Goal: Information Seeking & Learning: Check status

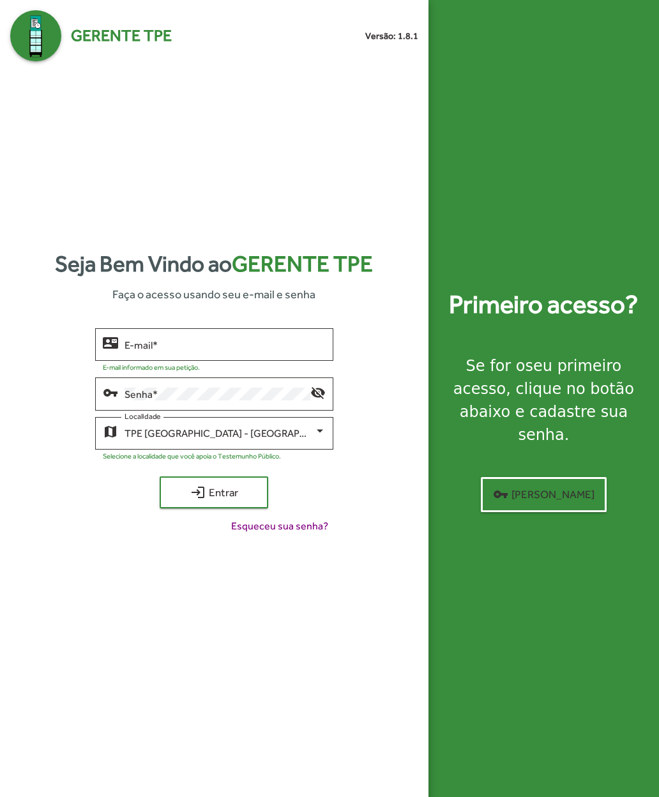
click at [144, 351] on input "E-mail *" at bounding box center [225, 344] width 201 height 11
type input "**********"
click at [184, 504] on span "login Entrar" at bounding box center [214, 492] width 86 height 23
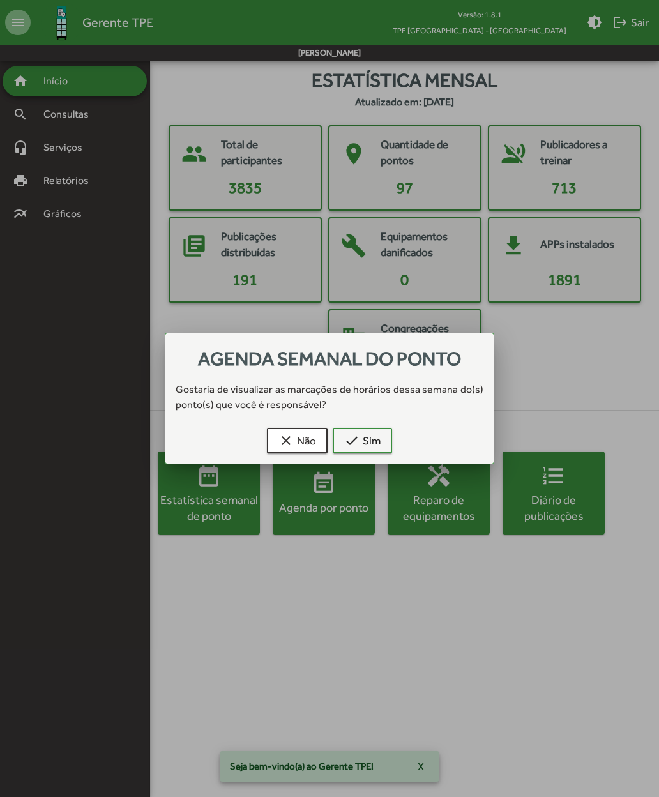
click at [361, 435] on span "check Sim" at bounding box center [362, 440] width 36 height 23
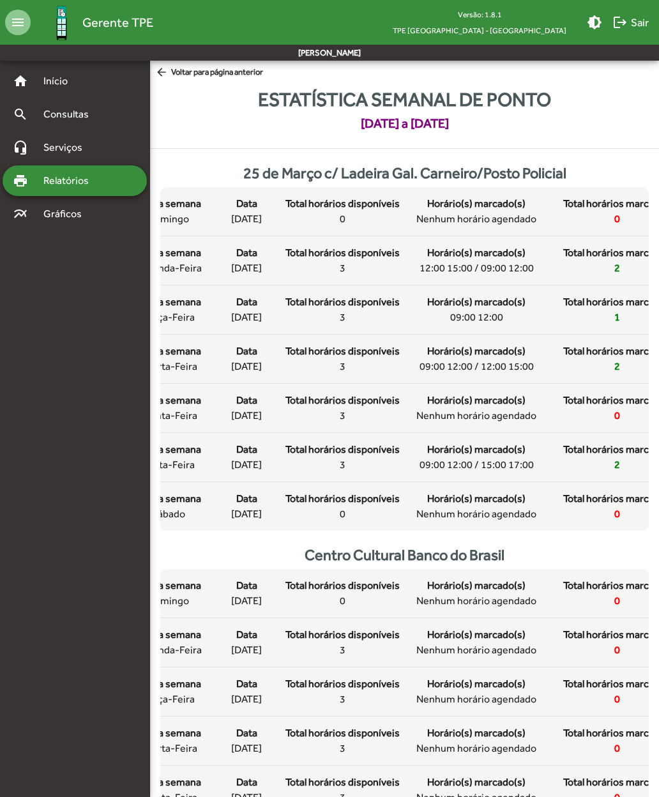
click at [208, 74] on span "arrow_back Voltar para página anterior" at bounding box center [209, 73] width 108 height 14
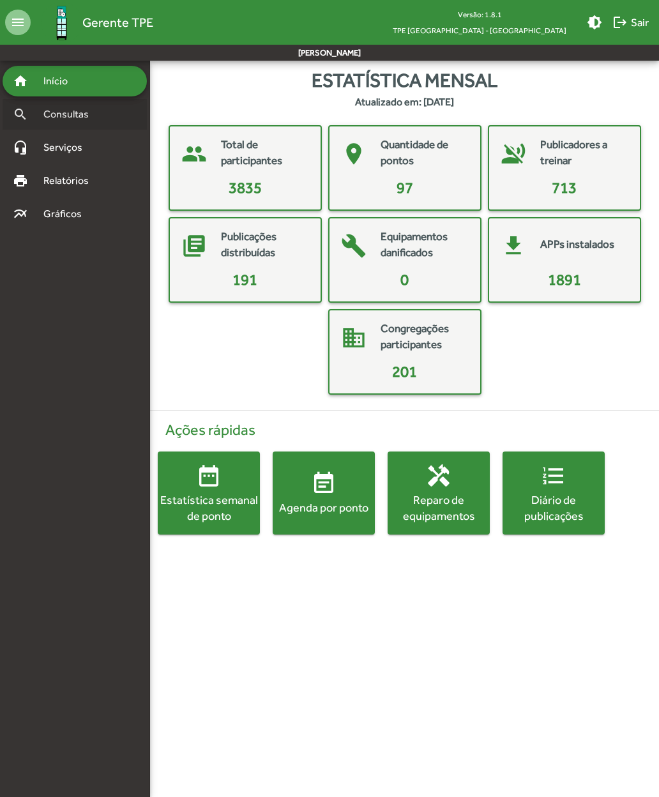
click at [73, 114] on span "Consultas" at bounding box center [71, 114] width 70 height 15
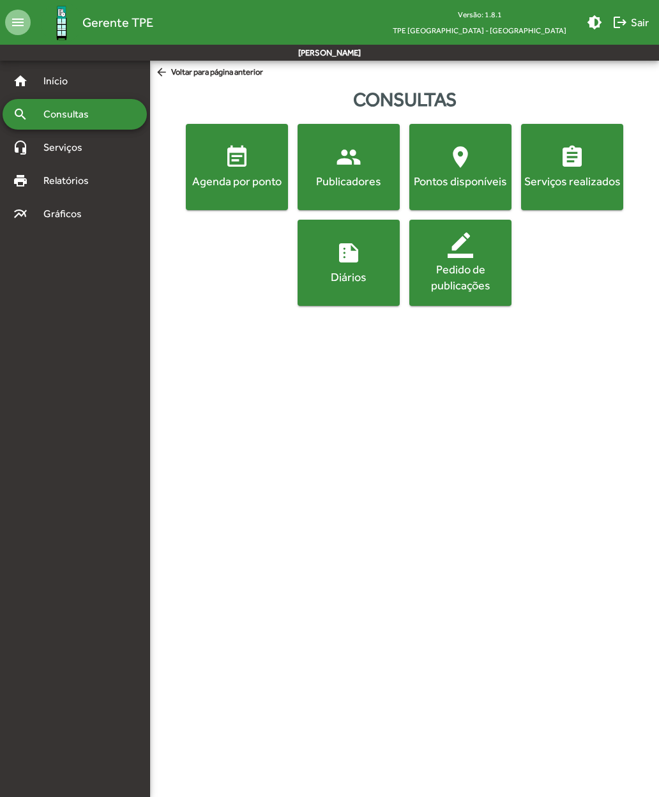
click at [241, 177] on div "Agenda por ponto" at bounding box center [236, 181] width 97 height 16
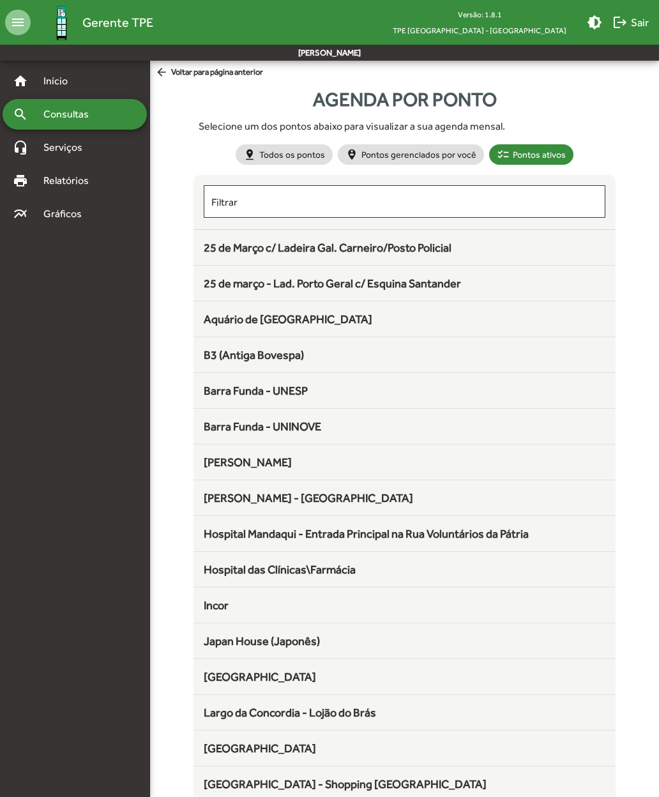
click at [333, 248] on span "25 de Março c/ Ladeira Gal. Carneiro/Posto Policial" at bounding box center [328, 247] width 248 height 13
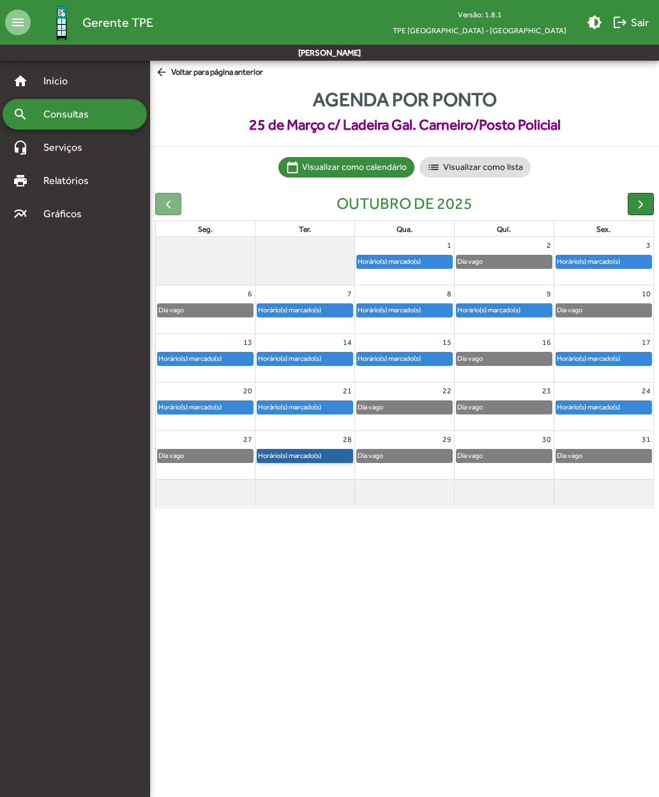
click at [285, 450] on link "Horário(s) marcado(s)" at bounding box center [305, 456] width 96 height 14
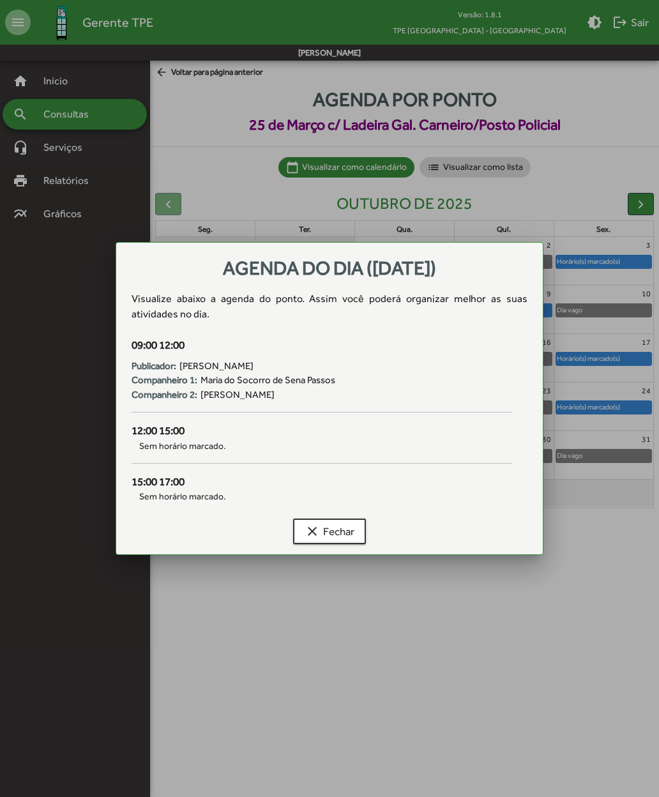
click at [316, 530] on mat-icon "clear" at bounding box center [312, 531] width 15 height 15
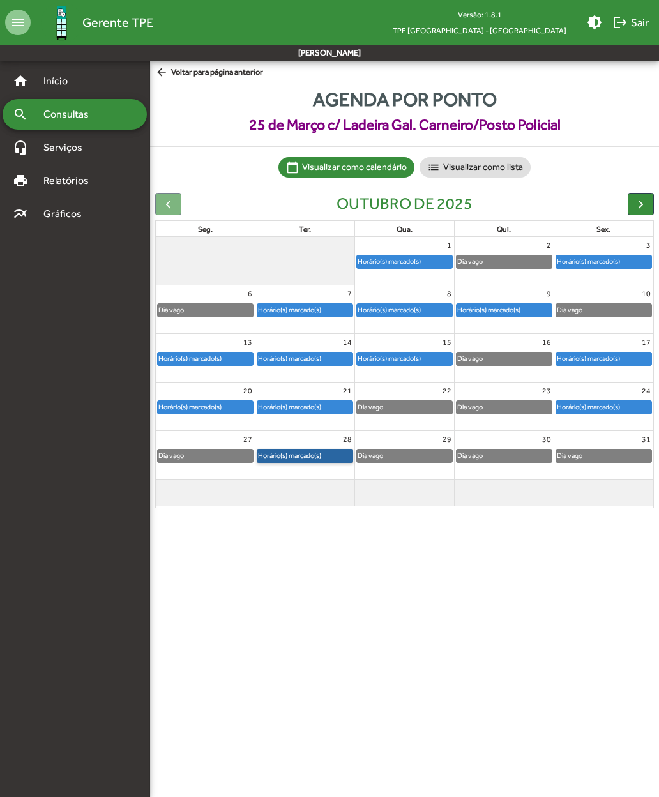
click at [293, 449] on link "Horário(s) marcado(s)" at bounding box center [305, 456] width 96 height 14
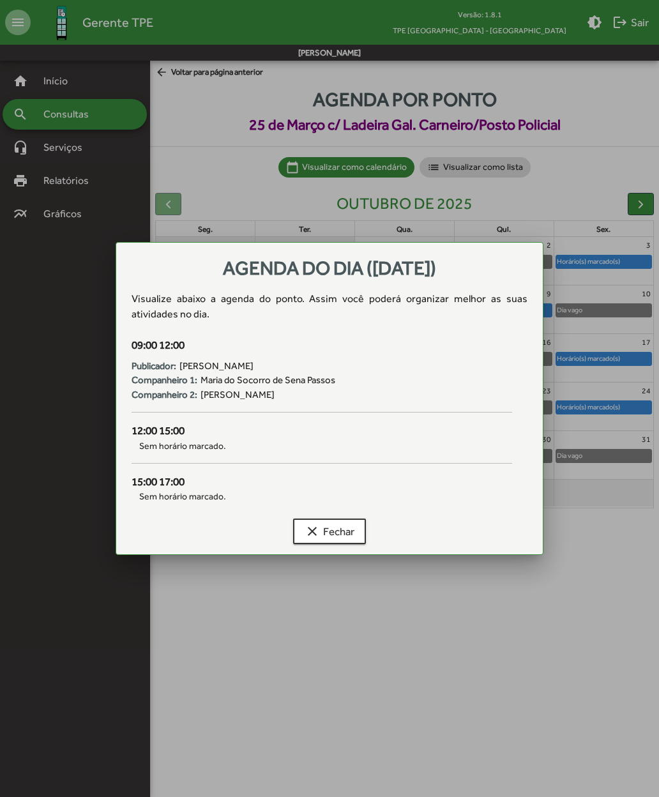
click at [319, 530] on mat-icon "clear" at bounding box center [312, 531] width 15 height 15
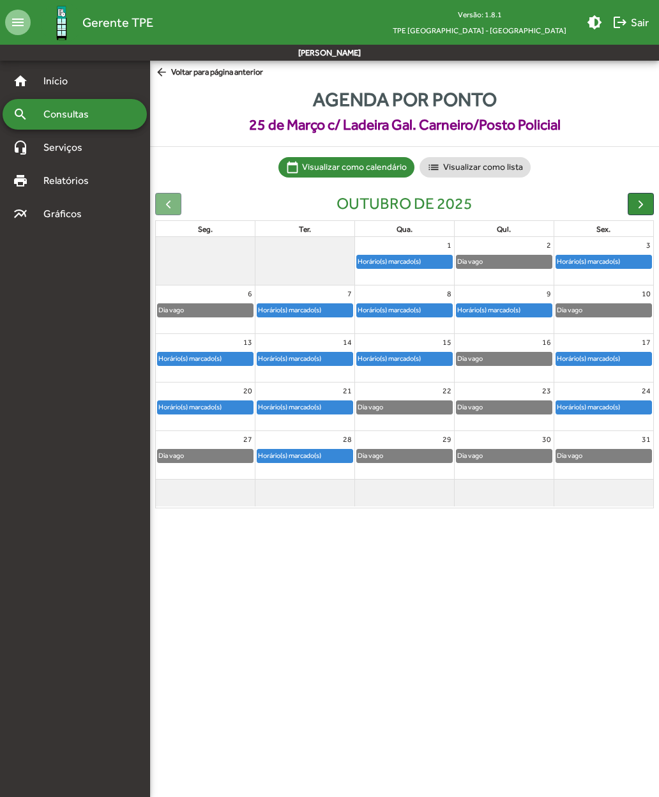
click at [638, 202] on span "button" at bounding box center [640, 203] width 13 height 13
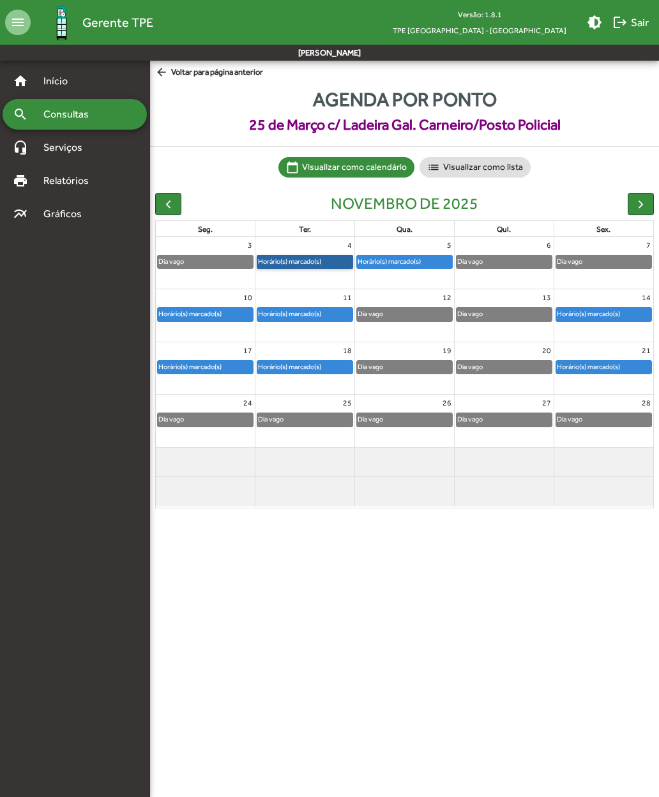
click at [304, 262] on link "Horário(s) marcado(s)" at bounding box center [305, 262] width 96 height 14
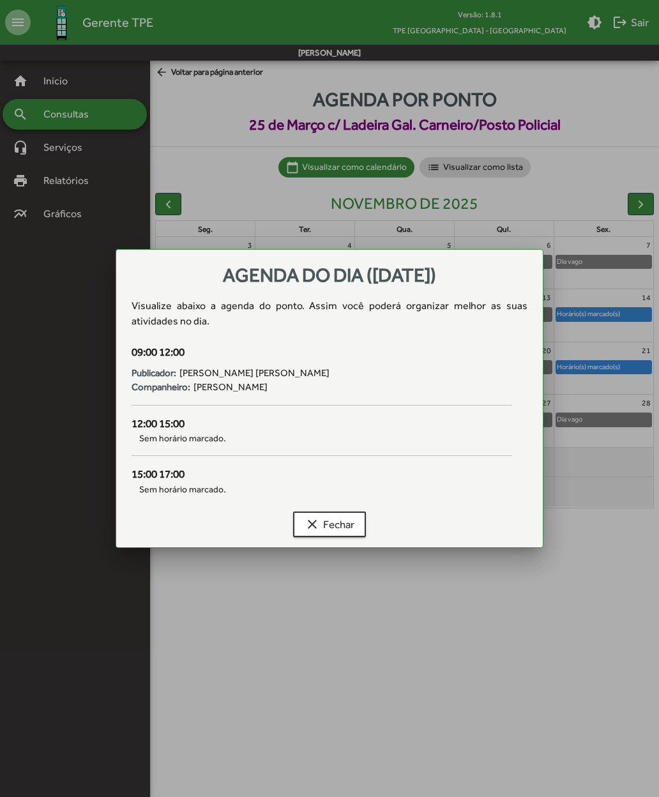
click at [338, 527] on span "clear Fechar" at bounding box center [330, 524] width 50 height 23
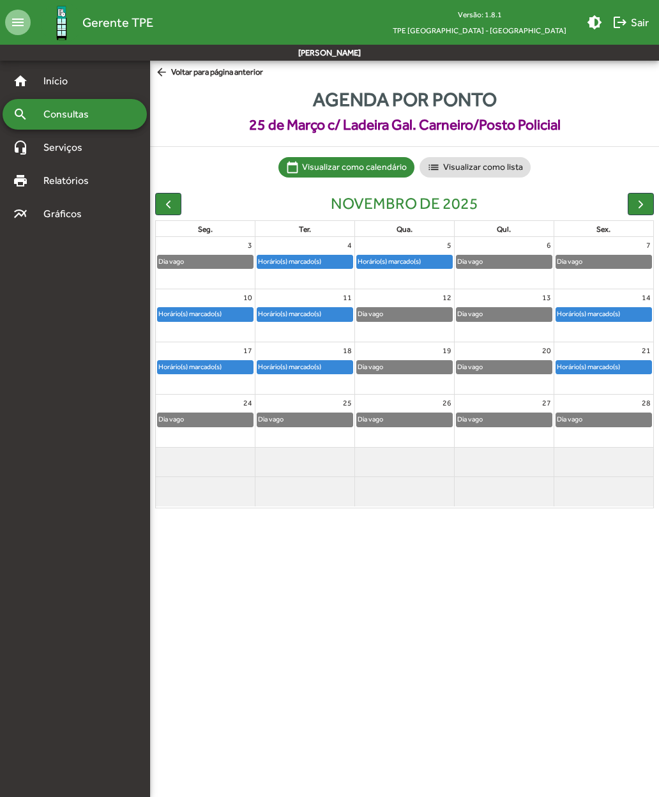
click at [172, 204] on span "button" at bounding box center [168, 203] width 13 height 13
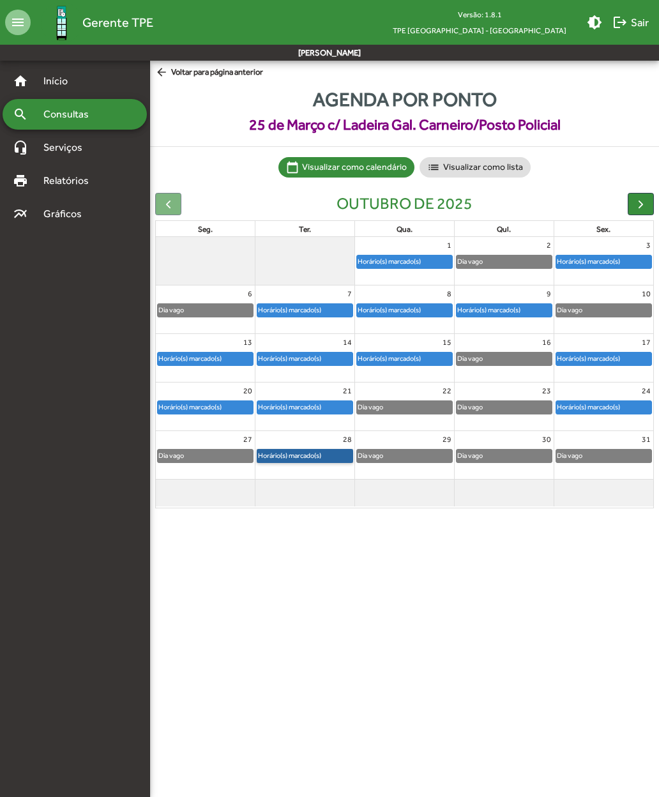
click at [317, 452] on link "Horário(s) marcado(s)" at bounding box center [305, 456] width 96 height 14
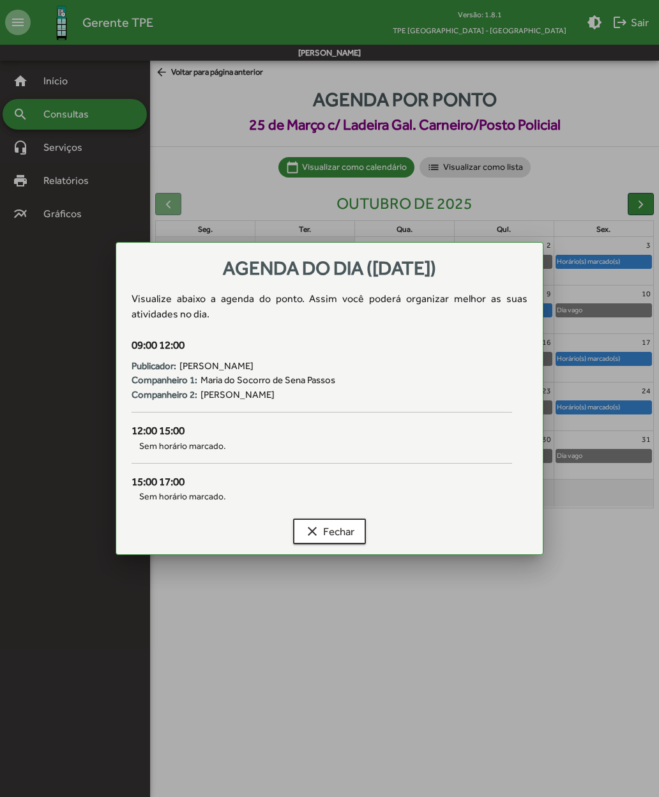
click at [332, 530] on span "clear Fechar" at bounding box center [330, 531] width 50 height 23
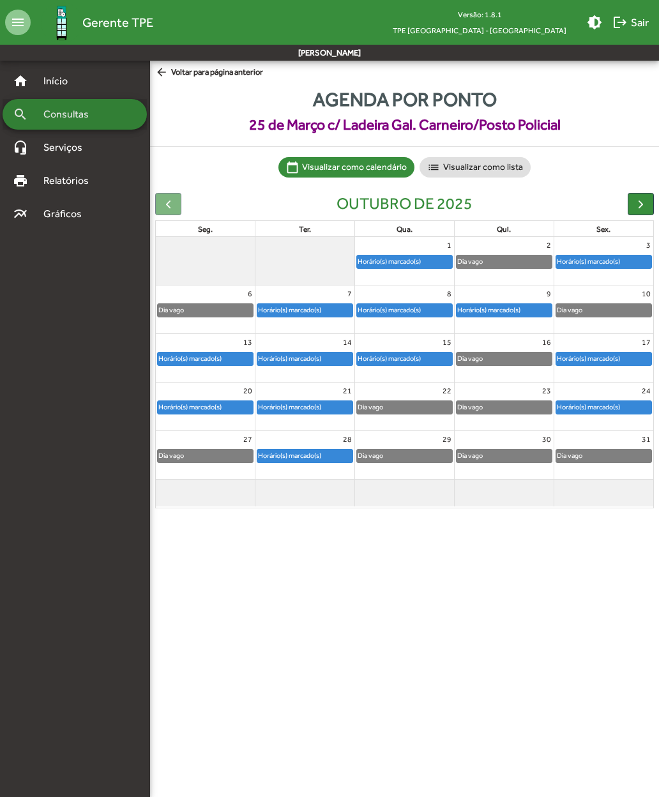
click at [103, 120] on span "Consultas" at bounding box center [71, 114] width 70 height 15
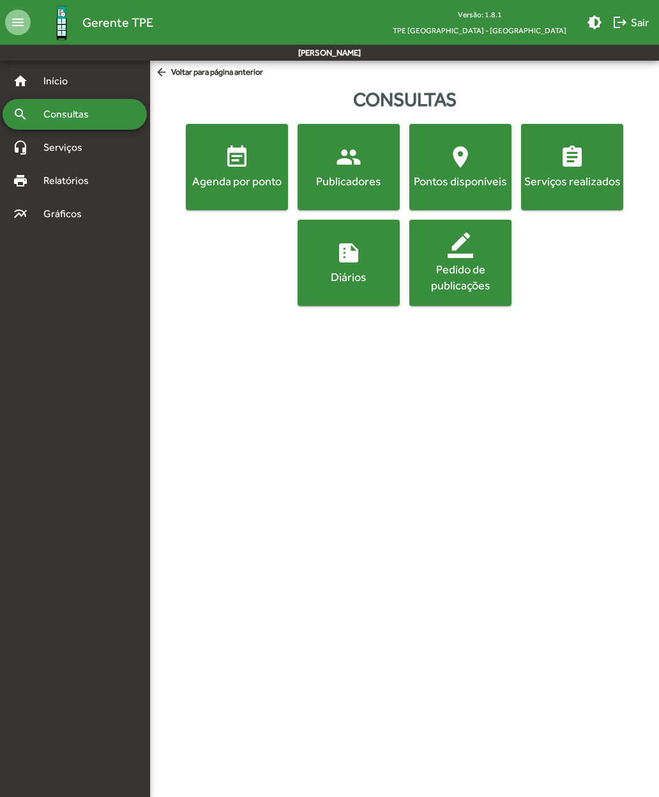
click at [356, 175] on div "Publicadores" at bounding box center [348, 181] width 97 height 16
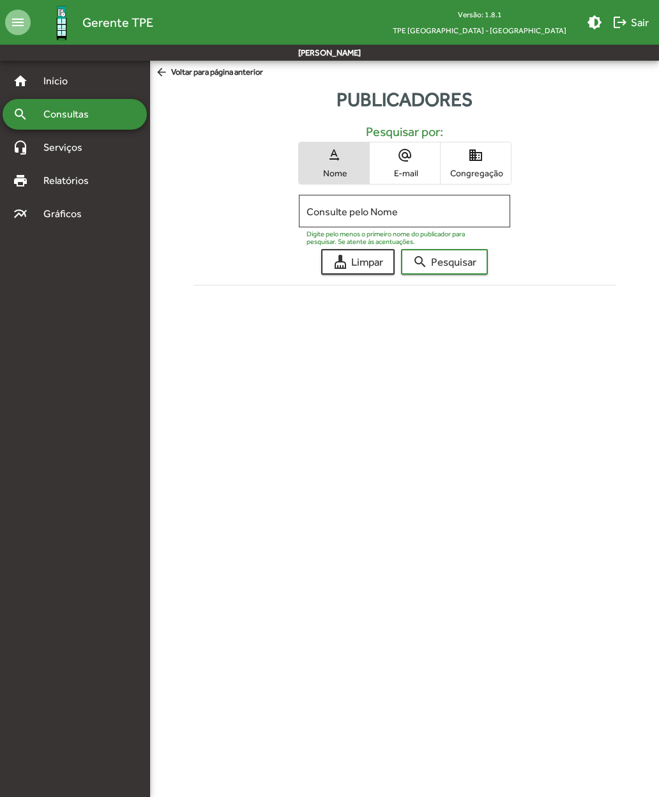
click at [409, 217] on input "Consulte pelo Nome" at bounding box center [404, 211] width 195 height 11
click at [452, 255] on span "search Pesquisar" at bounding box center [445, 261] width 64 height 23
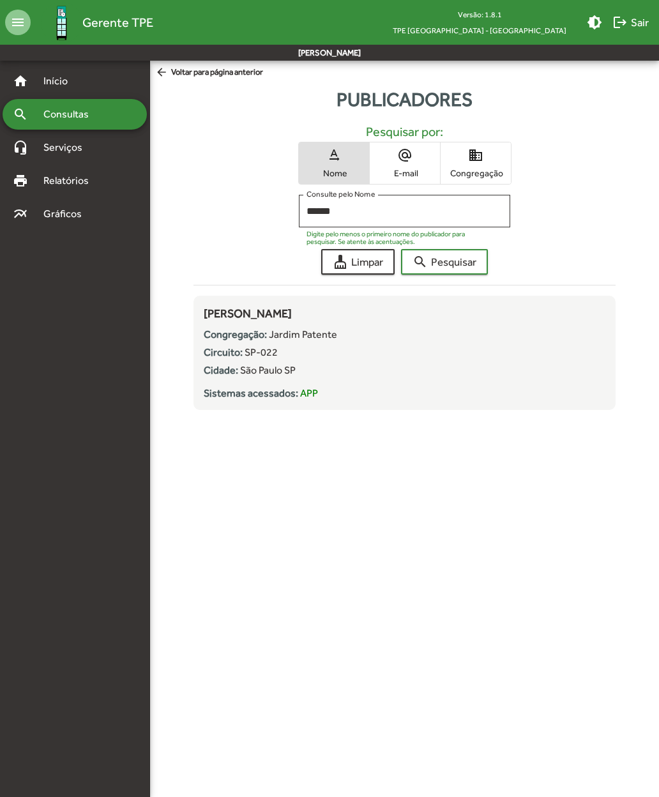
click at [383, 211] on input "******" at bounding box center [404, 211] width 195 height 11
type input "*"
type input "*****"
click at [454, 262] on span "search Pesquisar" at bounding box center [445, 261] width 64 height 23
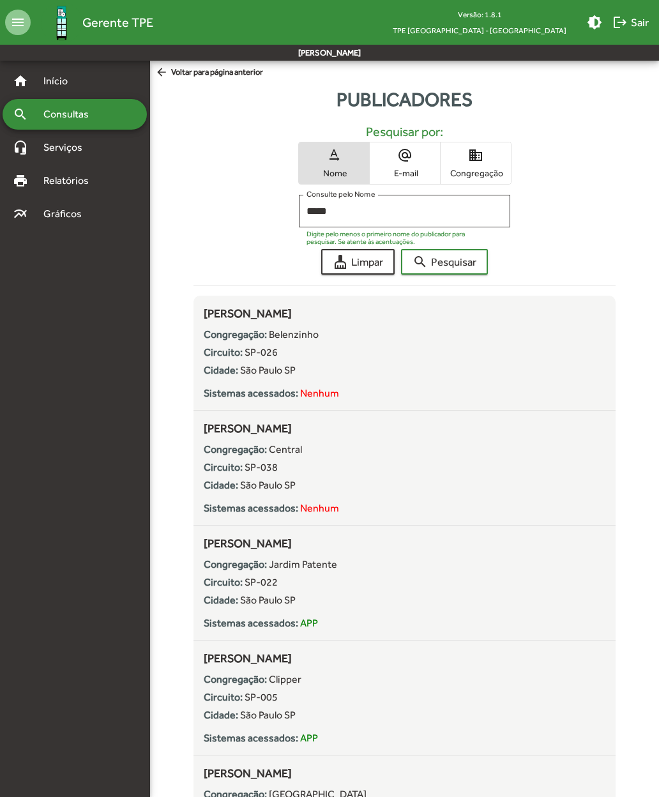
click at [180, 76] on span "arrow_back Voltar para página anterior" at bounding box center [209, 73] width 108 height 14
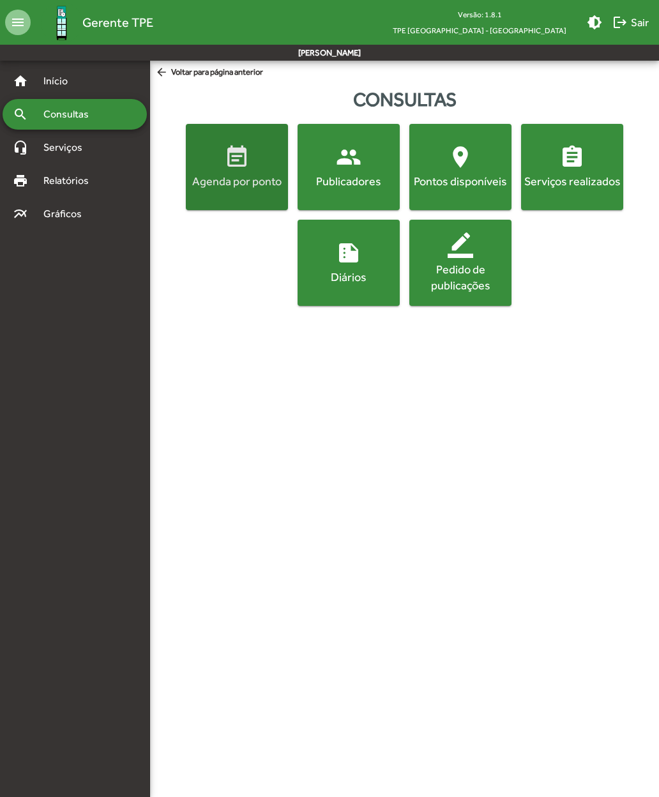
click at [215, 172] on span "event_note Agenda por ponto" at bounding box center [236, 166] width 97 height 45
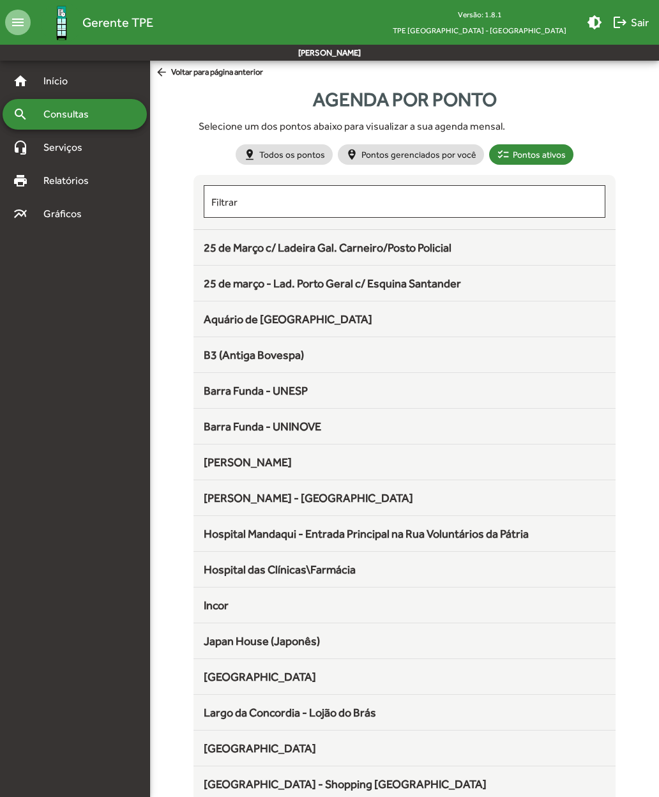
click at [204, 289] on span "25 de março - Lad. Porto Geral c/ Esquina Santander" at bounding box center [332, 283] width 257 height 13
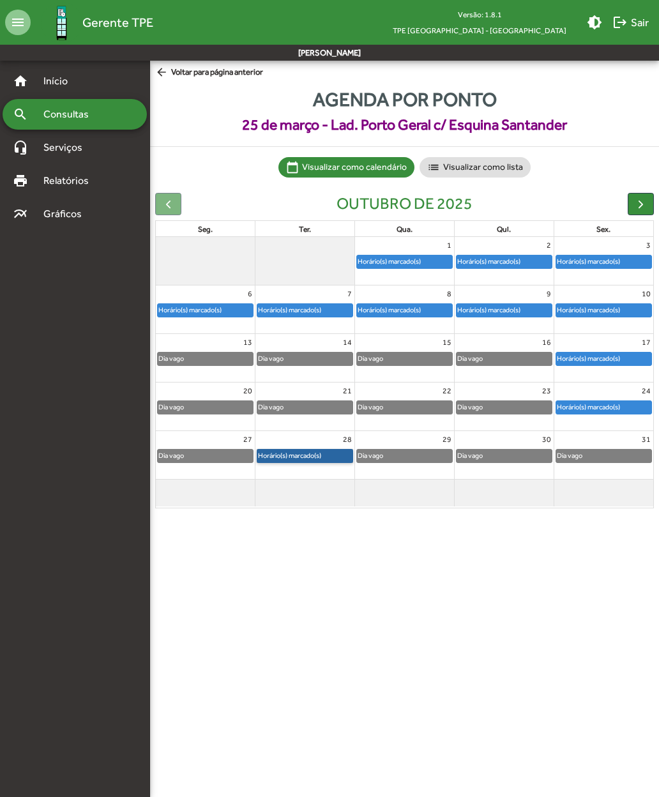
click at [285, 449] on link "Horário(s) marcado(s)" at bounding box center [305, 456] width 96 height 14
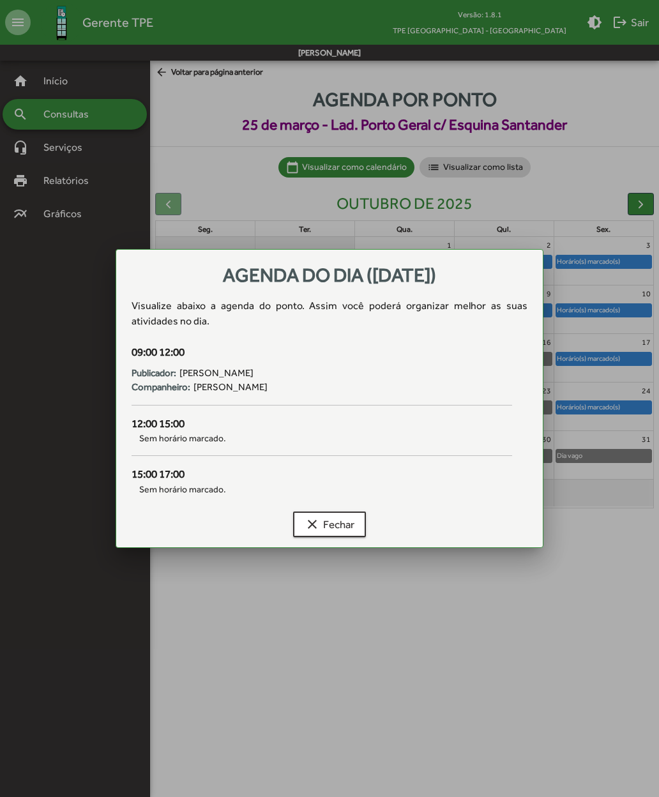
click at [312, 523] on mat-icon "clear" at bounding box center [312, 524] width 15 height 15
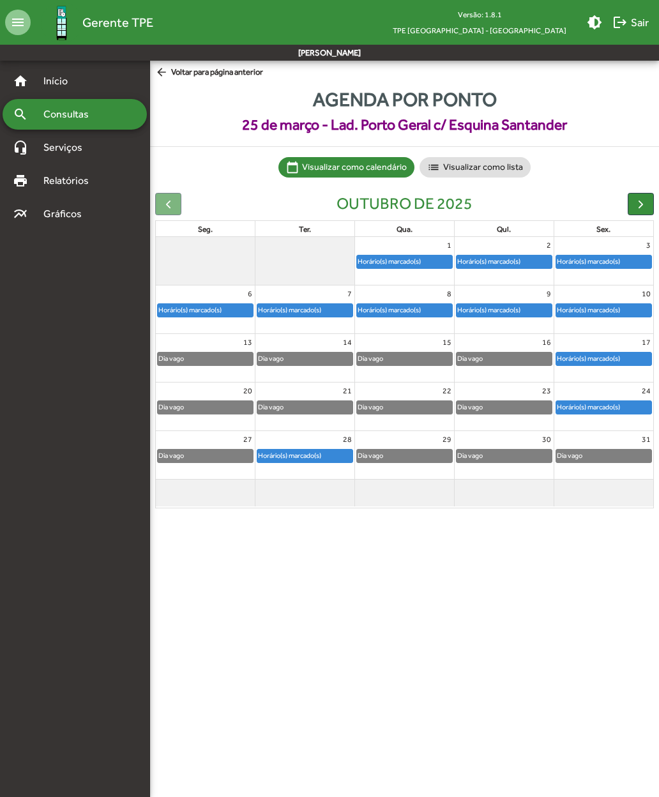
click at [169, 78] on mat-icon "arrow_back" at bounding box center [163, 73] width 16 height 14
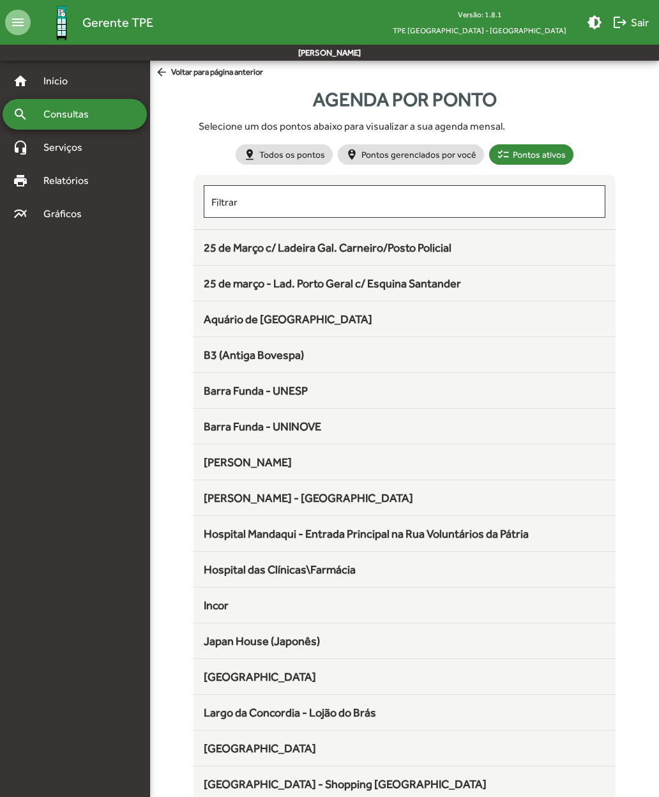
click at [212, 357] on span "B3 (Antiga Bovespa)" at bounding box center [254, 354] width 100 height 13
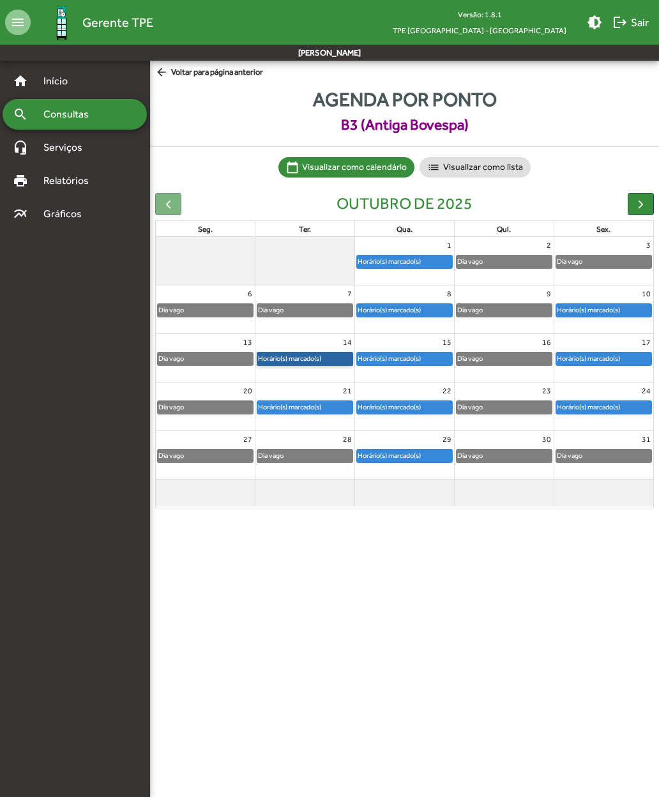
click at [282, 357] on link "Horário(s) marcado(s)" at bounding box center [305, 359] width 96 height 14
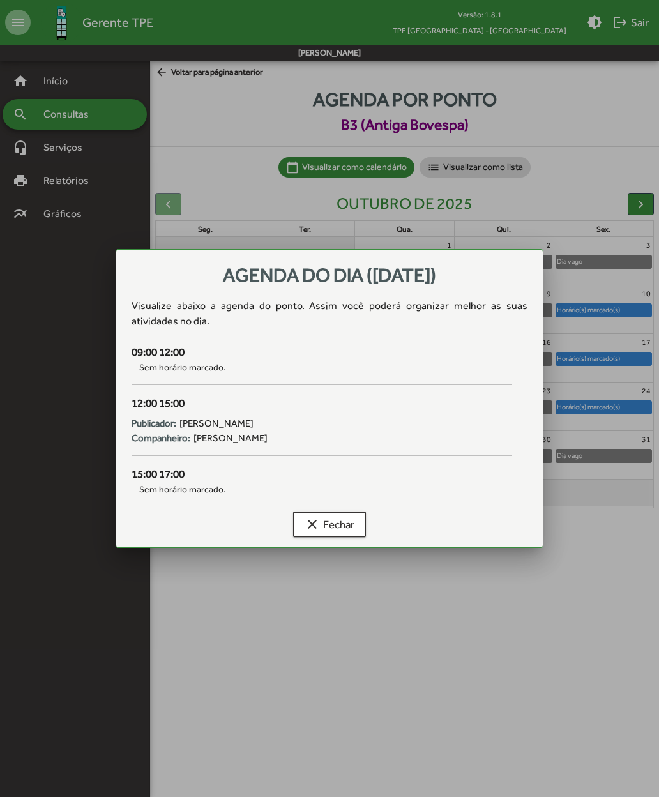
click at [311, 526] on mat-icon "clear" at bounding box center [312, 524] width 15 height 15
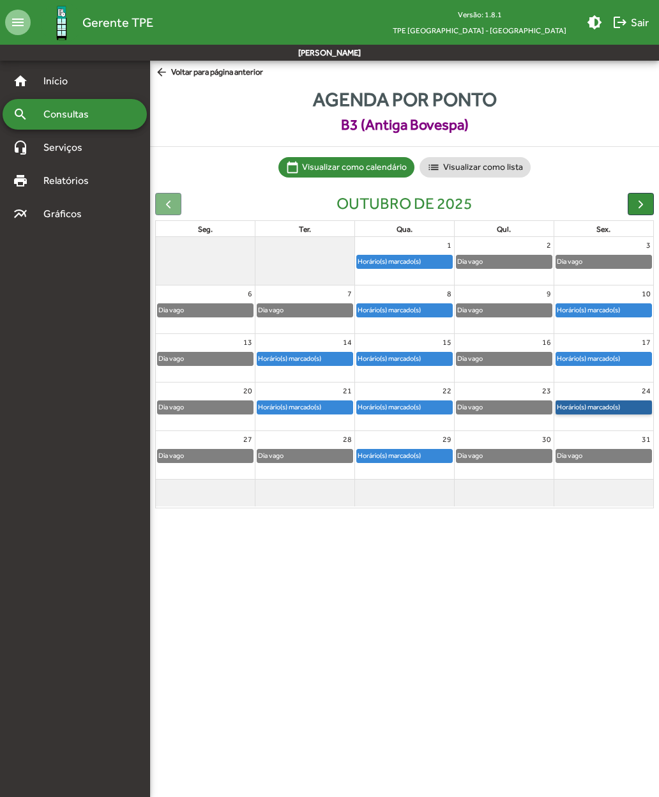
click at [574, 402] on link "Horário(s) marcado(s)" at bounding box center [604, 408] width 96 height 14
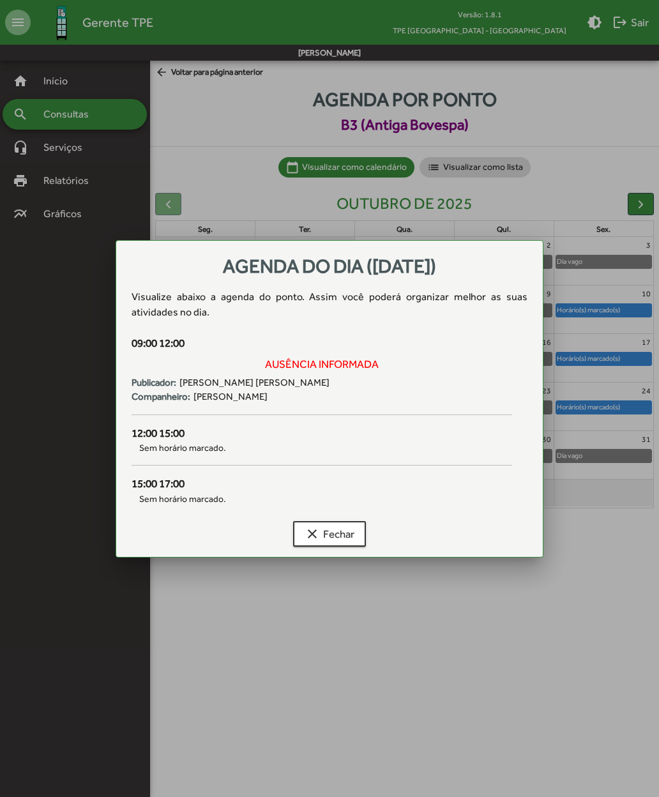
click at [310, 532] on mat-icon "clear" at bounding box center [312, 533] width 15 height 15
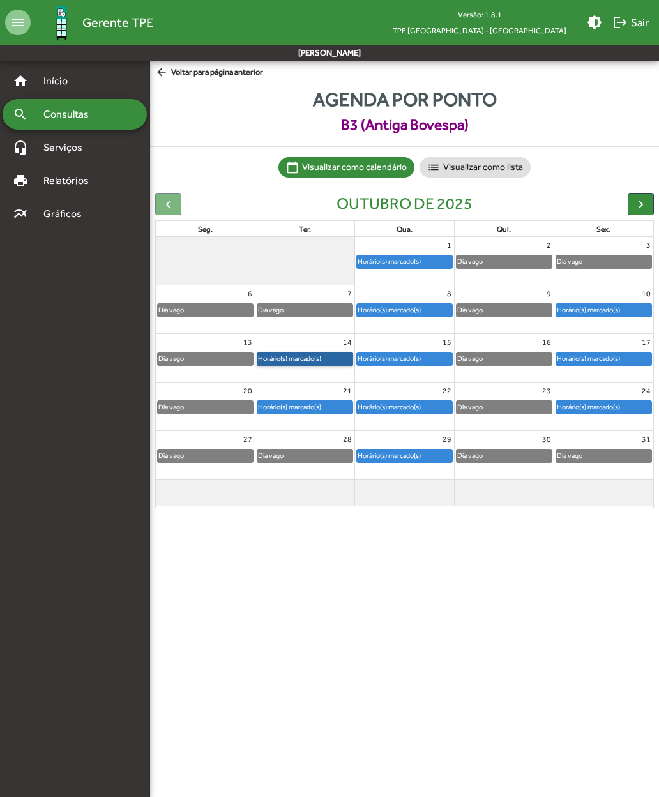
click at [286, 359] on link "Horário(s) marcado(s)" at bounding box center [305, 359] width 96 height 14
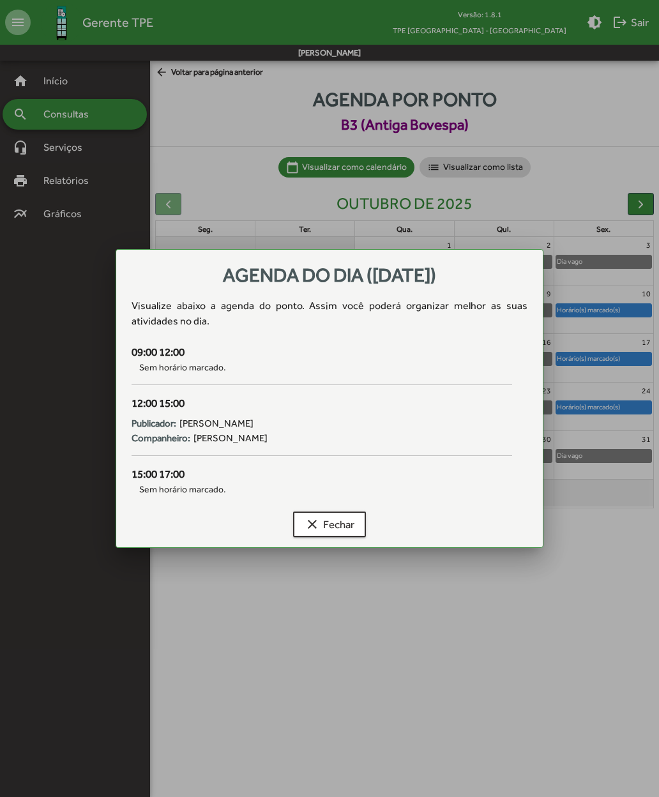
click at [307, 531] on span "clear Fechar" at bounding box center [330, 524] width 50 height 23
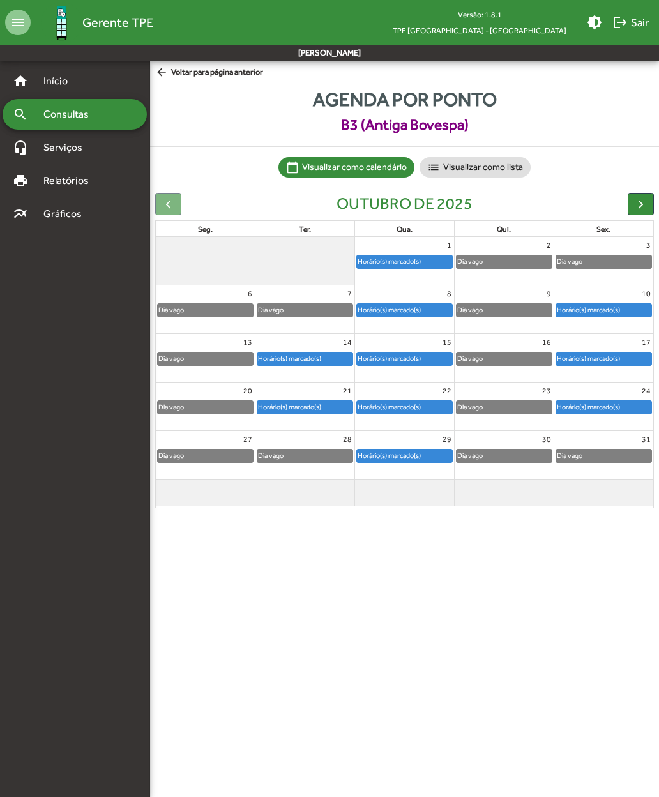
click at [173, 78] on span "arrow_back Voltar para página anterior" at bounding box center [209, 73] width 108 height 14
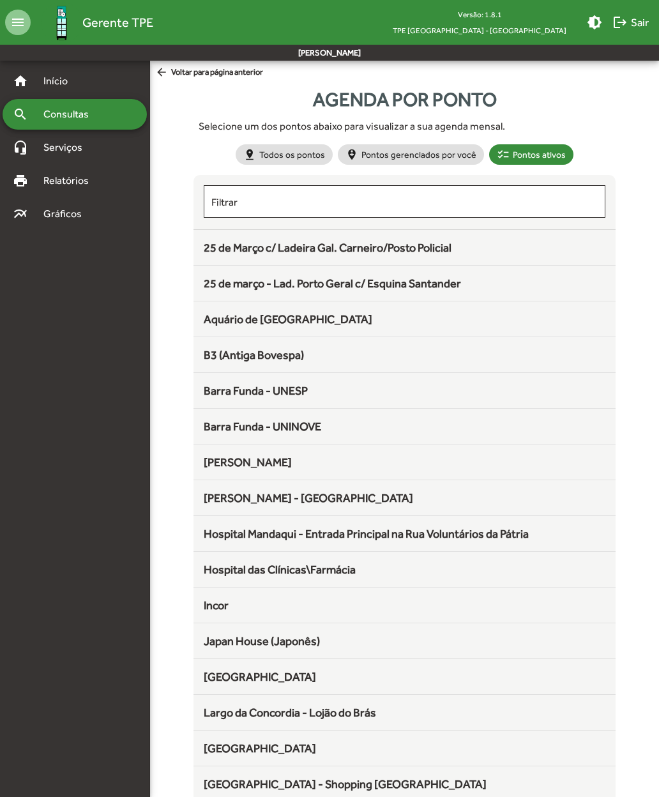
click at [174, 77] on span "arrow_back Voltar para página anterior" at bounding box center [209, 73] width 108 height 14
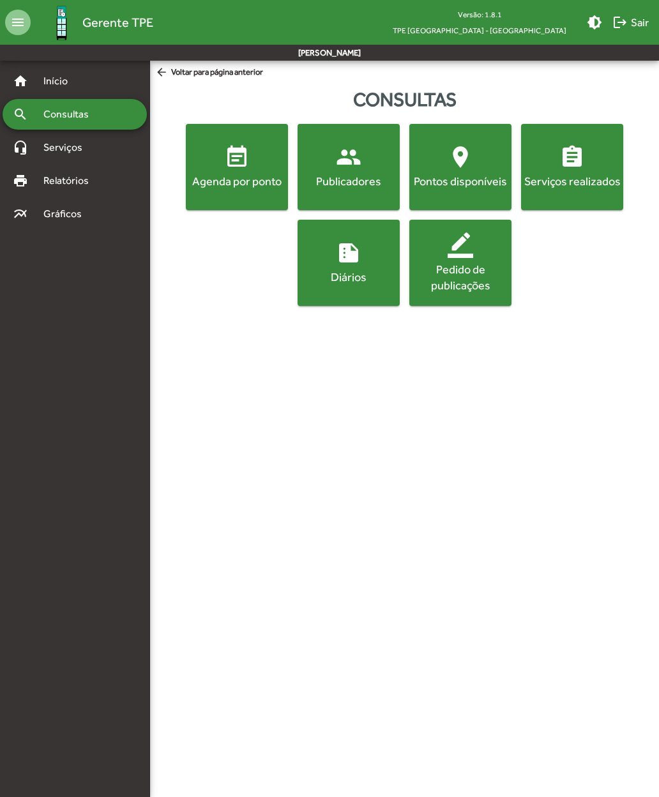
click at [350, 181] on div "Publicadores" at bounding box center [348, 181] width 97 height 16
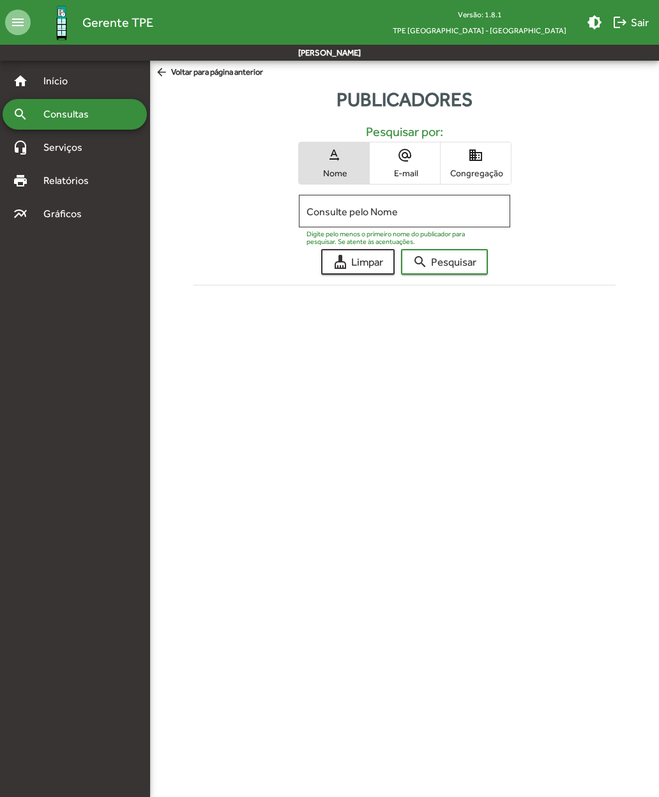
click at [319, 217] on input "Consulte pelo Nome" at bounding box center [404, 211] width 195 height 11
click at [431, 261] on span "search Pesquisar" at bounding box center [445, 261] width 64 height 23
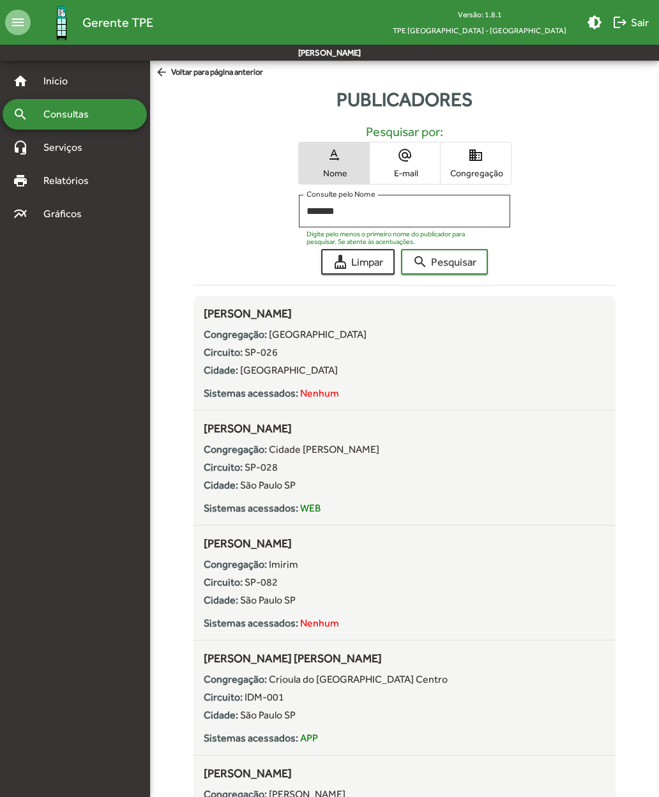
click at [361, 212] on input "*******" at bounding box center [404, 211] width 195 height 11
type input "*"
click at [337, 213] on input "**********" at bounding box center [404, 211] width 195 height 11
click at [342, 211] on input "**********" at bounding box center [404, 211] width 195 height 11
click at [343, 208] on input "**********" at bounding box center [404, 211] width 195 height 11
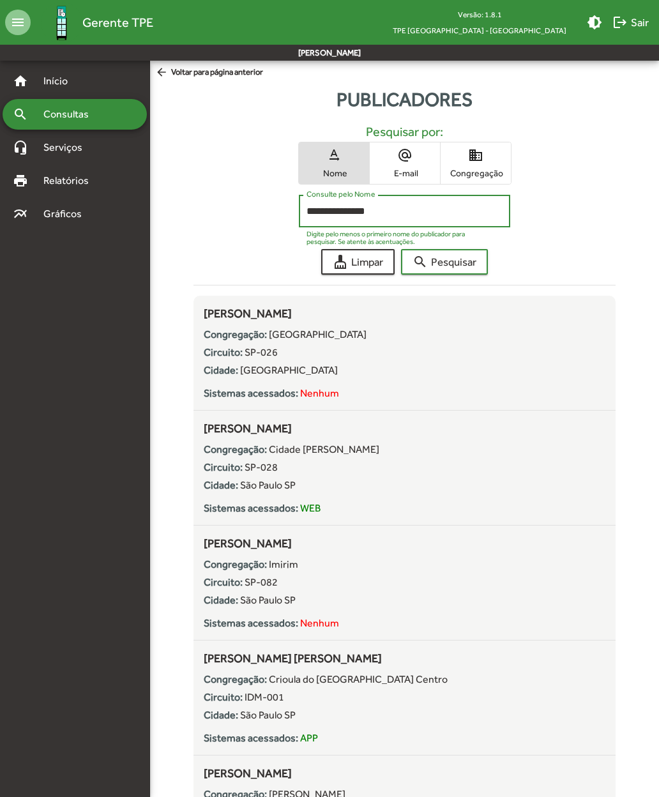
click at [346, 211] on input "**********" at bounding box center [404, 211] width 195 height 11
click at [342, 206] on input "**********" at bounding box center [404, 211] width 195 height 11
type input "**********"
click at [428, 256] on mat-icon "search" at bounding box center [420, 261] width 15 height 15
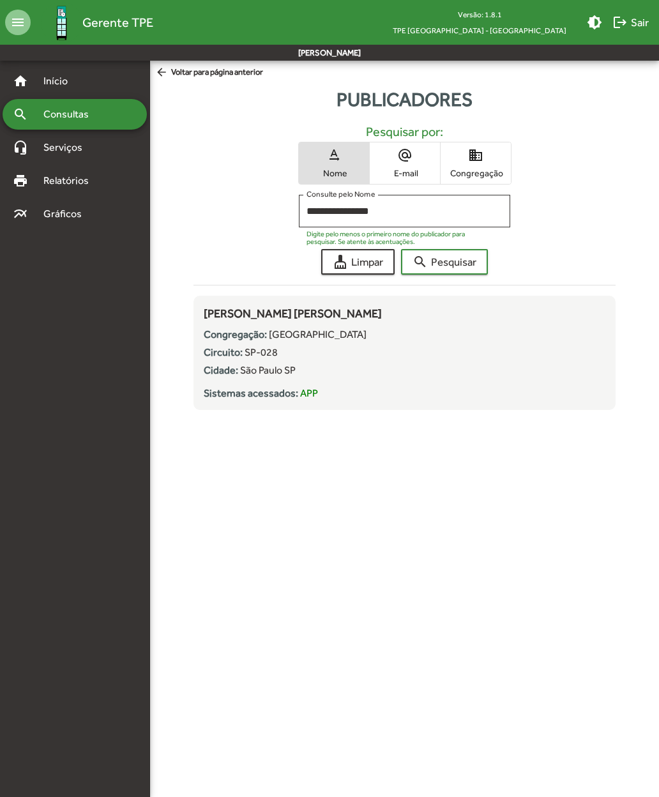
click at [171, 78] on span "arrow_back Voltar para página anterior" at bounding box center [209, 73] width 108 height 14
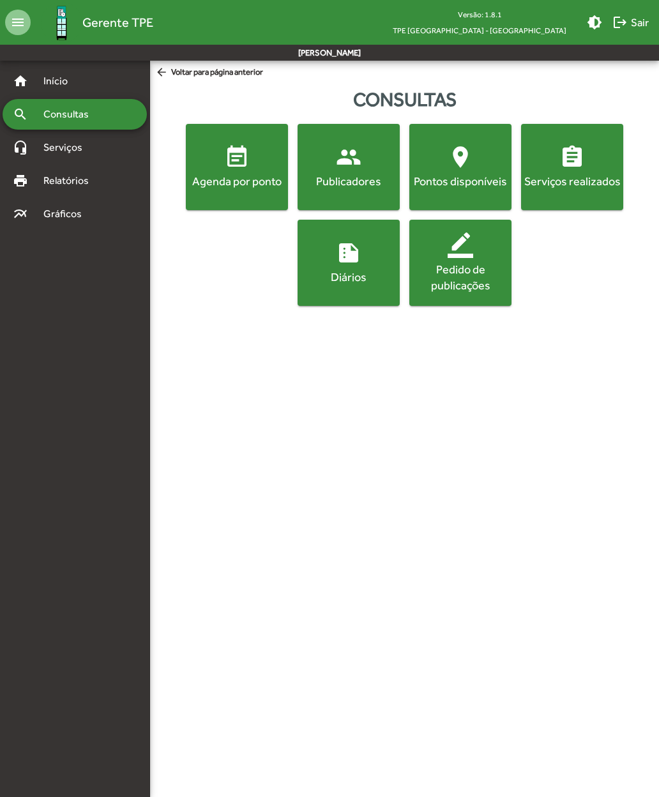
click at [172, 79] on span "arrow_back Voltar para página anterior" at bounding box center [209, 73] width 108 height 14
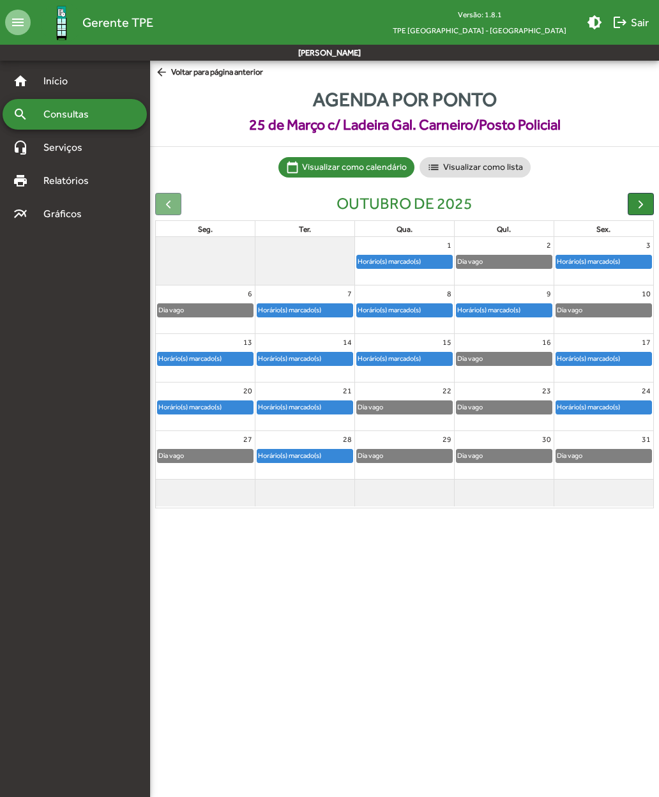
click at [636, 211] on button "button" at bounding box center [641, 204] width 26 height 22
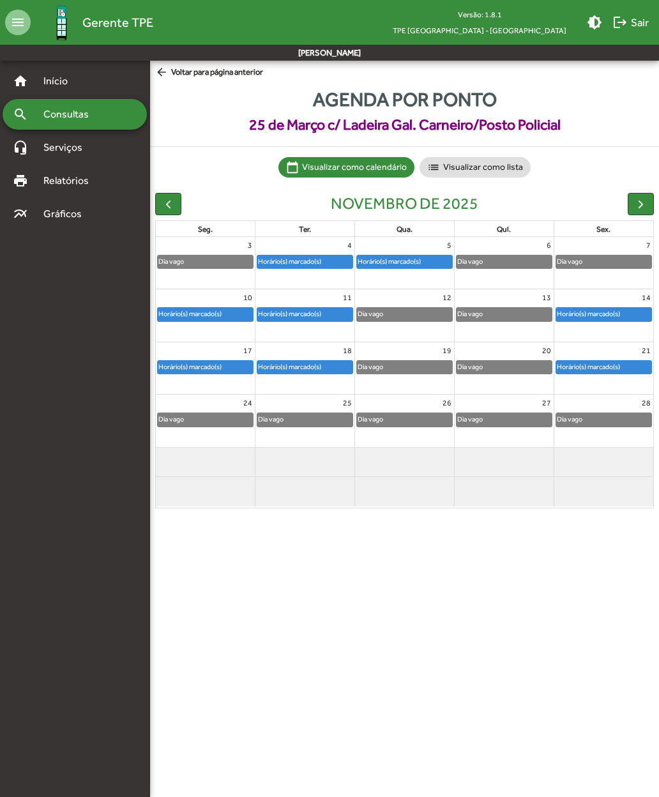
click at [165, 195] on button "button" at bounding box center [168, 204] width 26 height 22
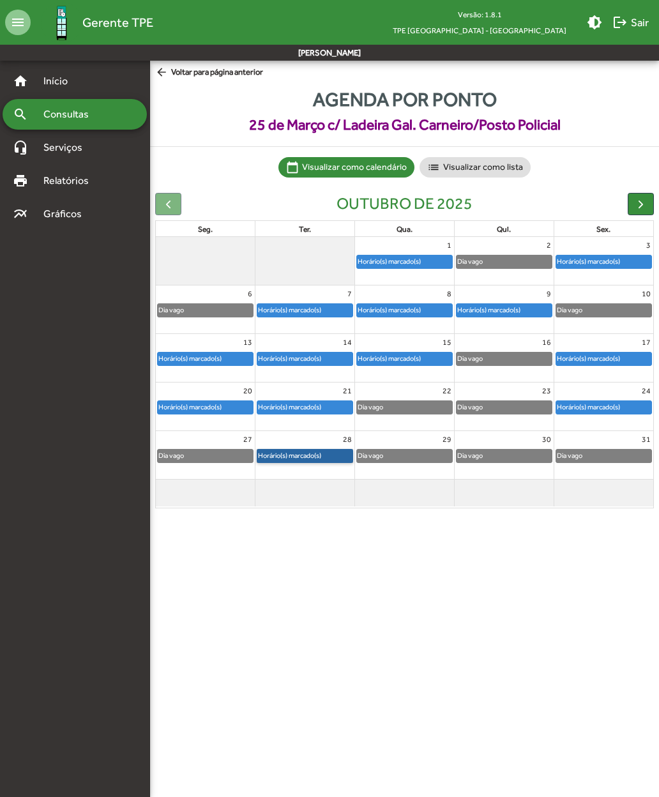
click at [282, 454] on link "Horário(s) marcado(s)" at bounding box center [305, 456] width 96 height 14
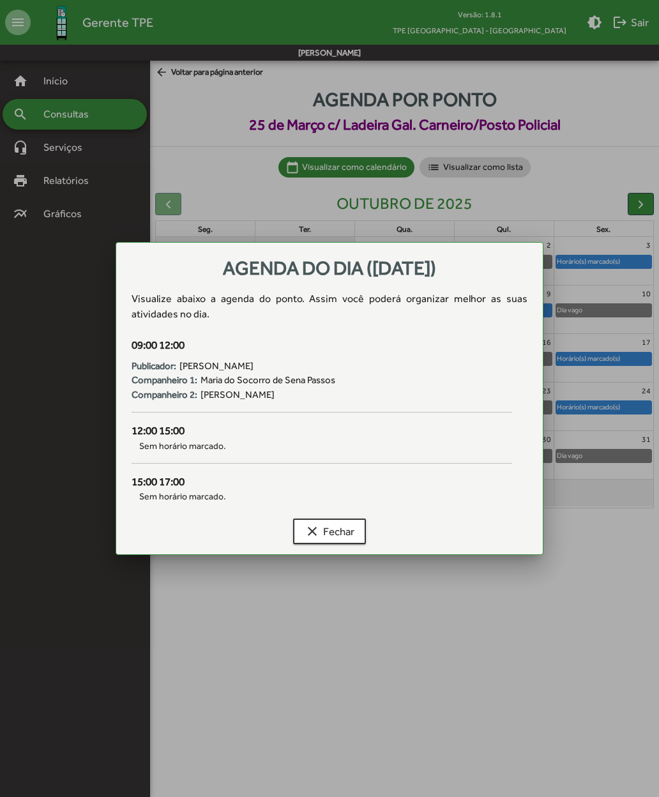
click at [227, 603] on div at bounding box center [329, 398] width 659 height 797
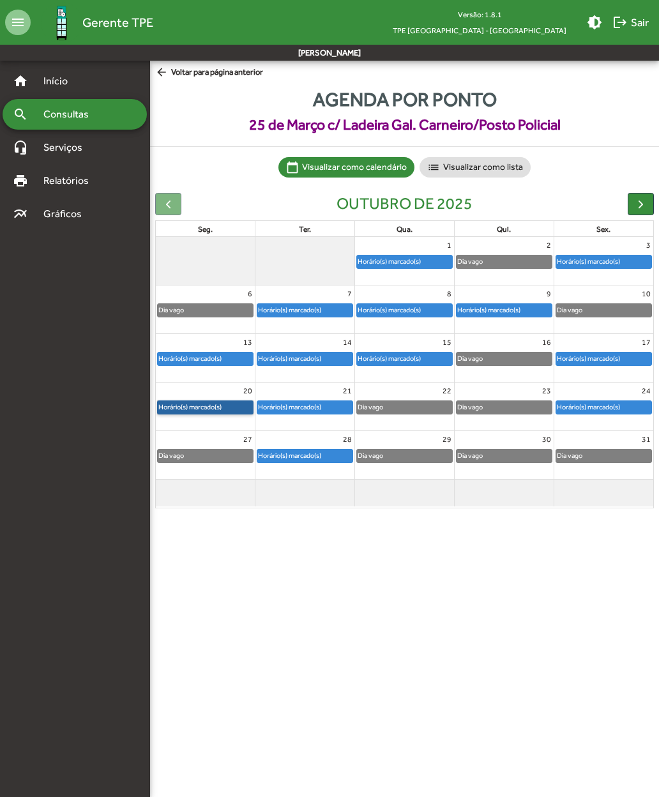
click at [186, 406] on link "Horário(s) marcado(s)" at bounding box center [205, 408] width 96 height 14
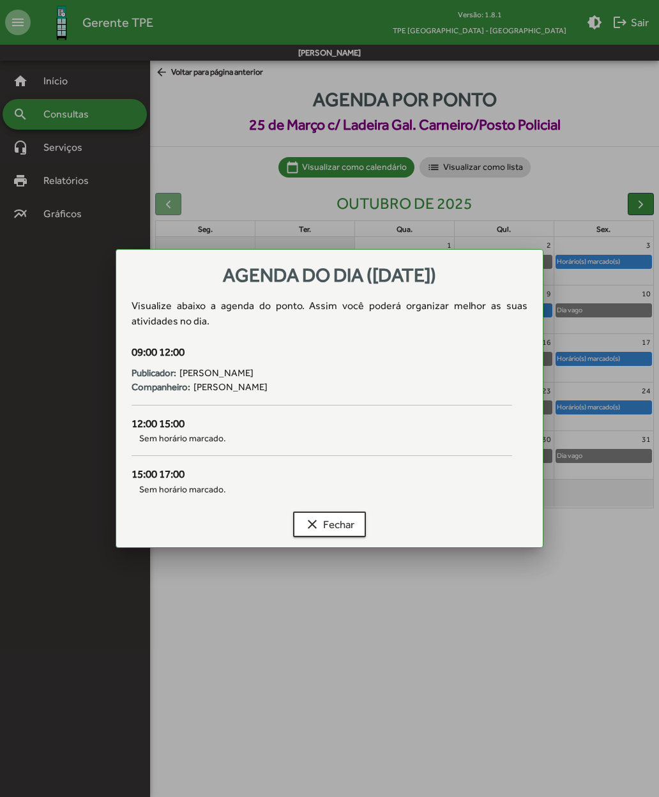
click at [204, 601] on div at bounding box center [329, 398] width 659 height 797
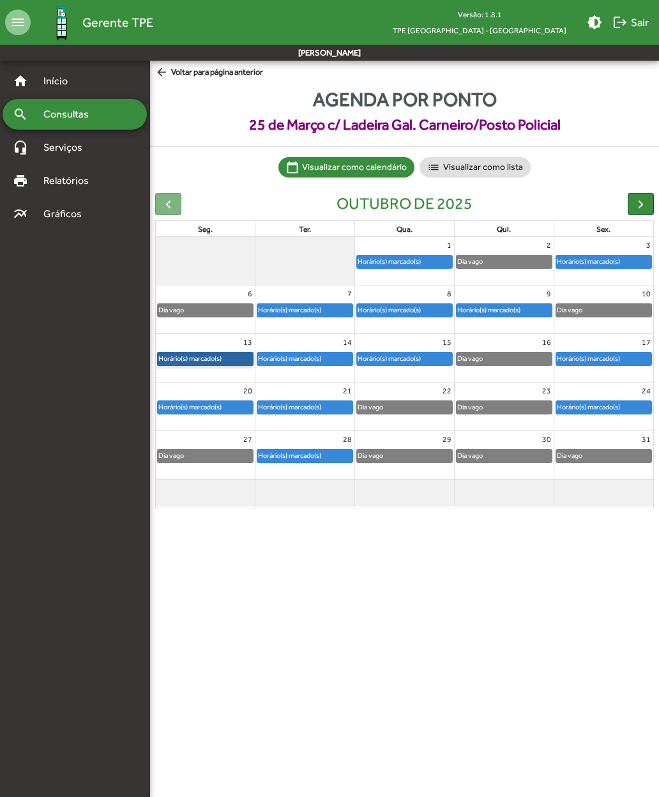
click at [184, 357] on link "Horário(s) marcado(s)" at bounding box center [205, 359] width 96 height 14
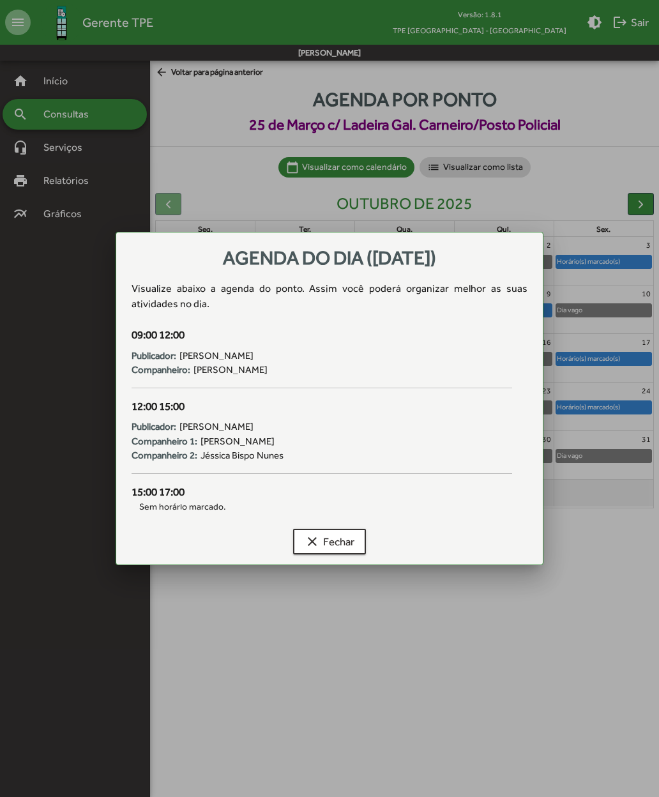
click at [205, 623] on div at bounding box center [329, 398] width 659 height 797
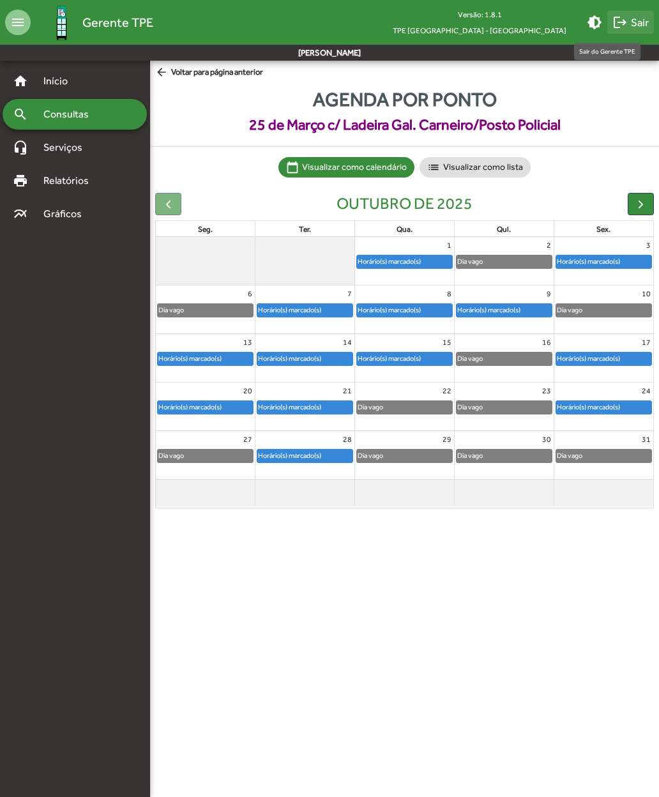
click at [630, 22] on span "logout Sair" at bounding box center [631, 22] width 36 height 23
